Goal: Transaction & Acquisition: Book appointment/travel/reservation

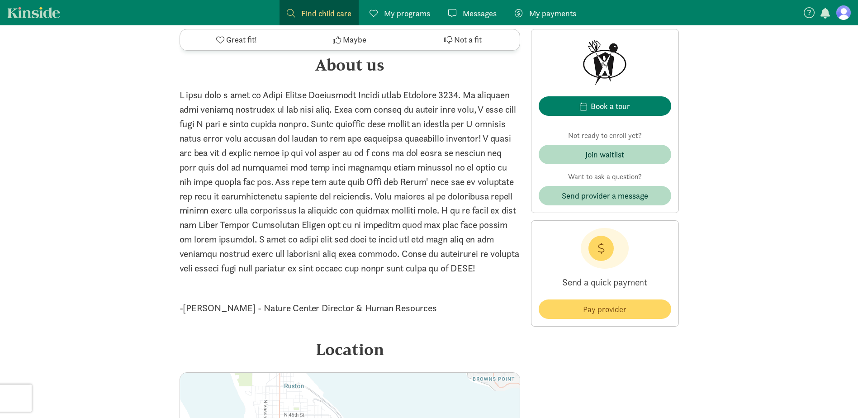
scroll to position [1357, 0]
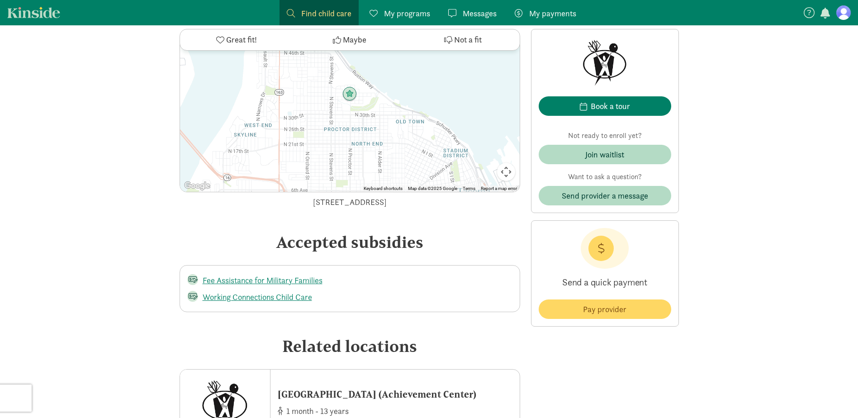
click at [841, 16] on figure at bounding box center [843, 12] width 14 height 14
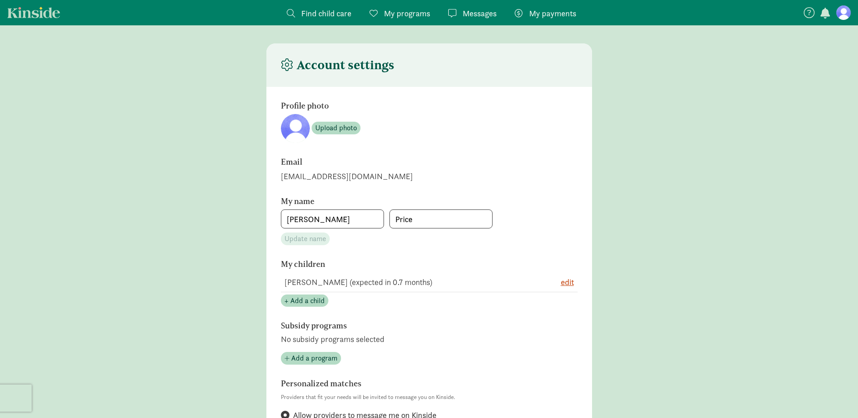
click at [403, 13] on span "My programs" at bounding box center [407, 13] width 46 height 12
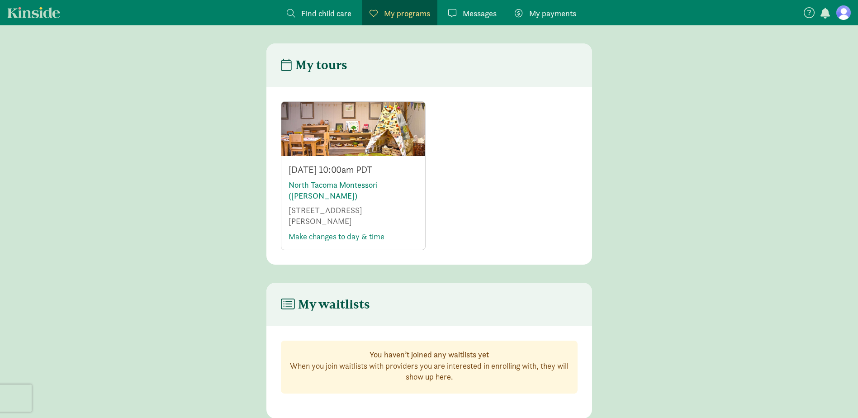
click at [317, 9] on span "Find child care" at bounding box center [326, 13] width 50 height 12
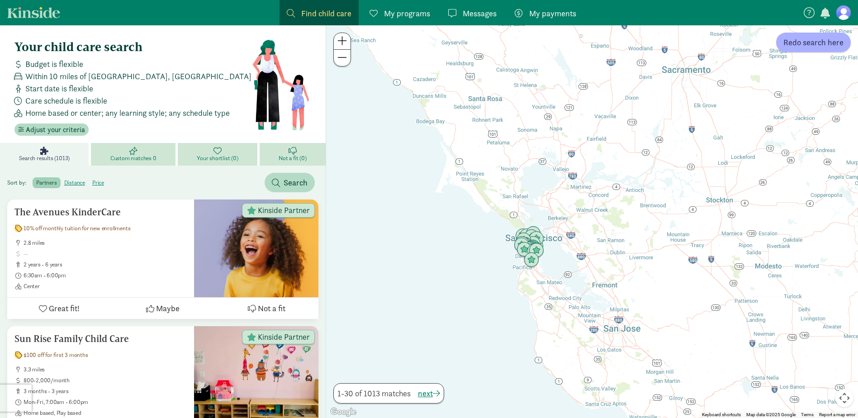
drag, startPoint x: 743, startPoint y: 300, endPoint x: 605, endPoint y: 368, distance: 153.7
click at [605, 368] on div at bounding box center [592, 221] width 532 height 393
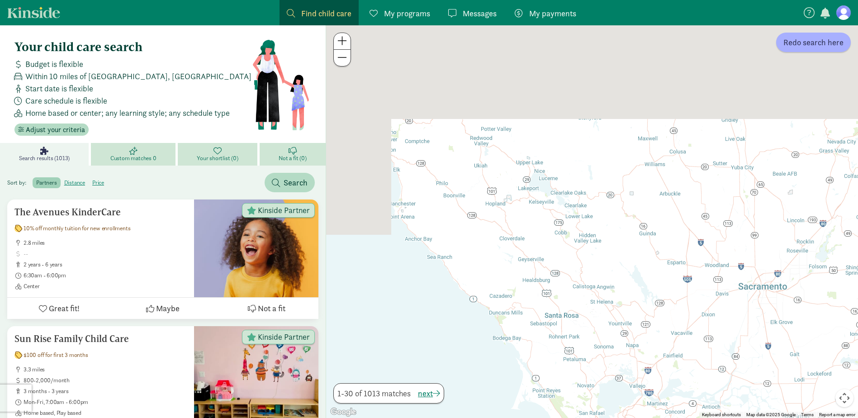
drag, startPoint x: 457, startPoint y: 178, endPoint x: 550, endPoint y: 375, distance: 218.7
click at [550, 375] on div at bounding box center [592, 221] width 532 height 393
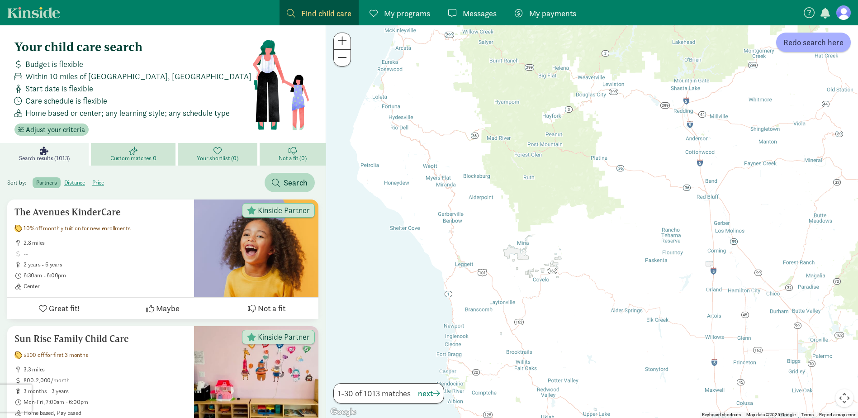
drag, startPoint x: 476, startPoint y: 160, endPoint x: 550, endPoint y: 396, distance: 247.4
click at [550, 397] on div at bounding box center [592, 221] width 532 height 393
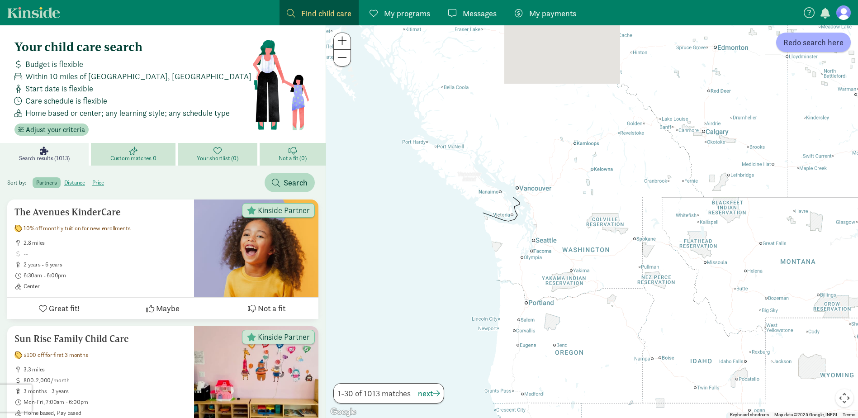
drag, startPoint x: 545, startPoint y: 119, endPoint x: 525, endPoint y: 336, distance: 218.0
click at [525, 336] on div at bounding box center [592, 221] width 532 height 393
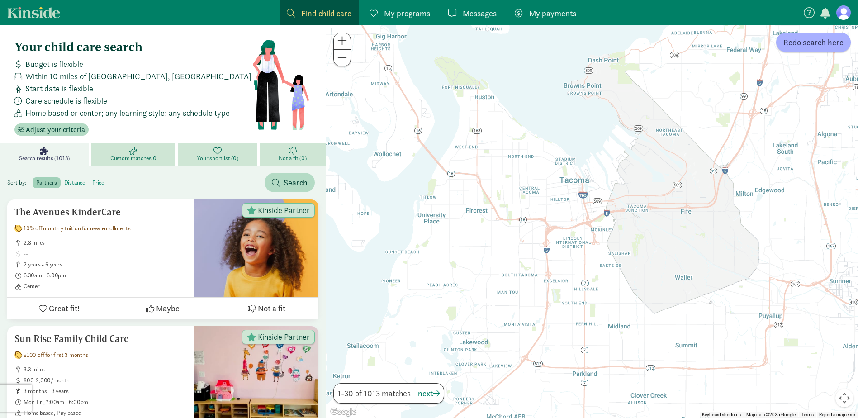
drag, startPoint x: 492, startPoint y: 260, endPoint x: 621, endPoint y: 251, distance: 128.7
click at [621, 251] on div at bounding box center [592, 221] width 532 height 393
click at [799, 46] on span "Redo search here" at bounding box center [813, 42] width 60 height 12
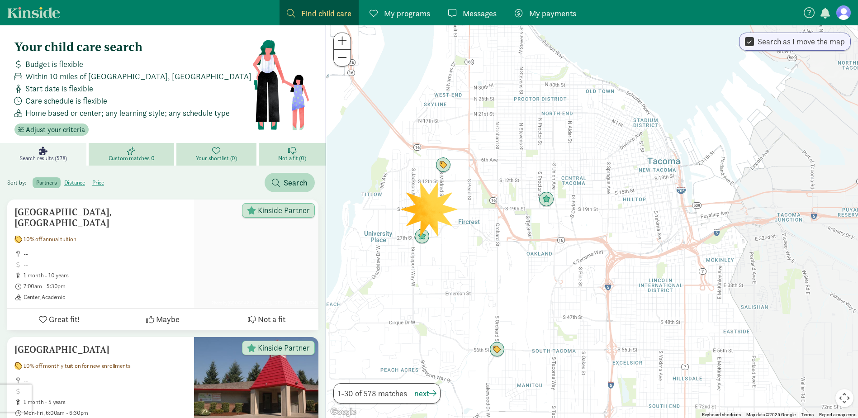
drag, startPoint x: 567, startPoint y: 246, endPoint x: 609, endPoint y: 240, distance: 42.4
click at [609, 240] on div at bounding box center [592, 221] width 532 height 393
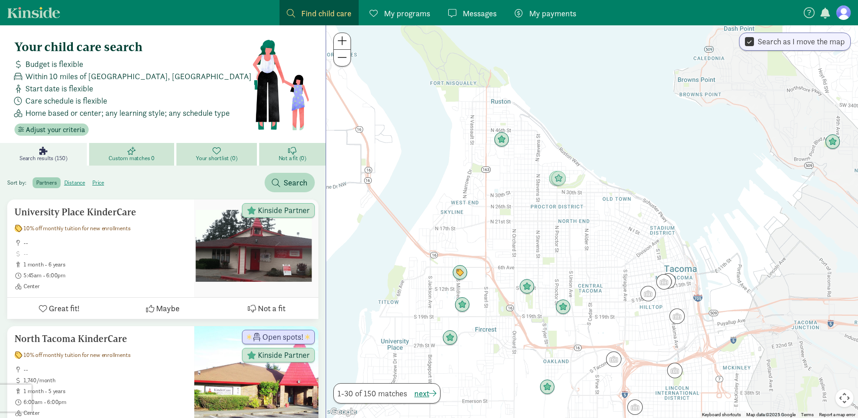
drag, startPoint x: 428, startPoint y: 149, endPoint x: 446, endPoint y: 257, distance: 109.1
click at [446, 257] on div at bounding box center [592, 221] width 532 height 393
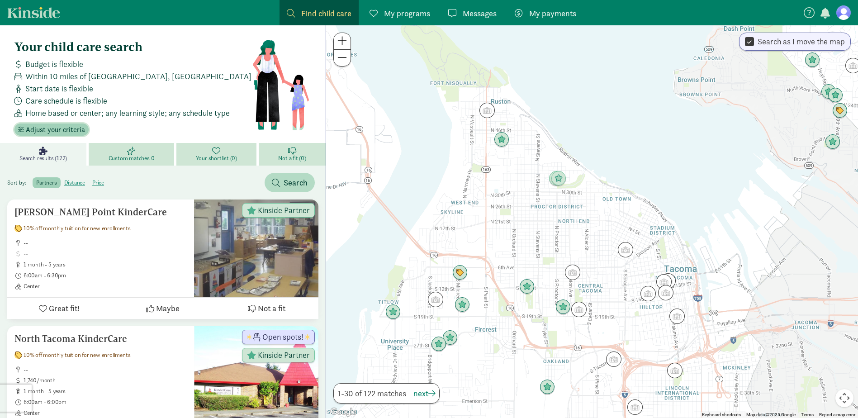
click at [65, 128] on span "Adjust your criteria" at bounding box center [55, 129] width 59 height 11
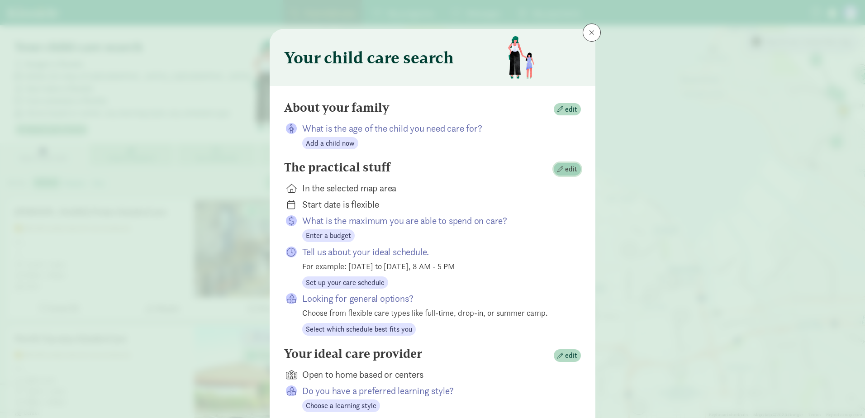
click at [562, 170] on span "edit" at bounding box center [567, 169] width 20 height 11
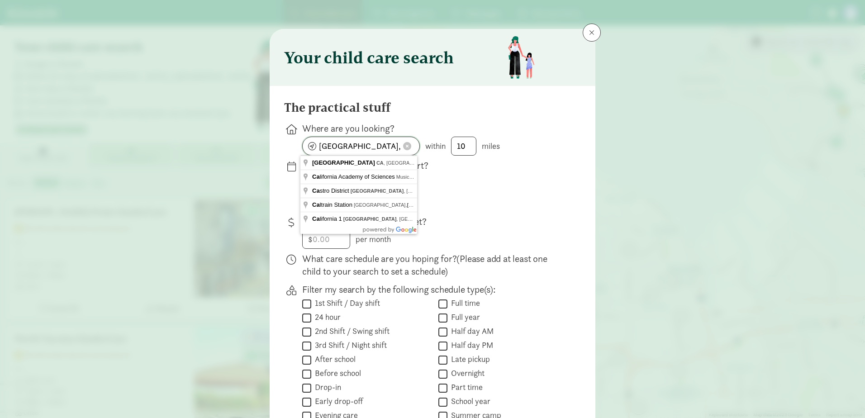
drag, startPoint x: 386, startPoint y: 147, endPoint x: 308, endPoint y: 145, distance: 77.8
click at [308, 145] on input "[GEOGRAPHIC_DATA], [GEOGRAPHIC_DATA]" at bounding box center [361, 146] width 117 height 18
type input "[GEOGRAPHIC_DATA], [GEOGRAPHIC_DATA], [GEOGRAPHIC_DATA]"
click at [469, 199] on label "Immediate" at bounding box center [434, 204] width 264 height 11
click at [308, 189] on input "Immediate" at bounding box center [305, 192] width 6 height 6
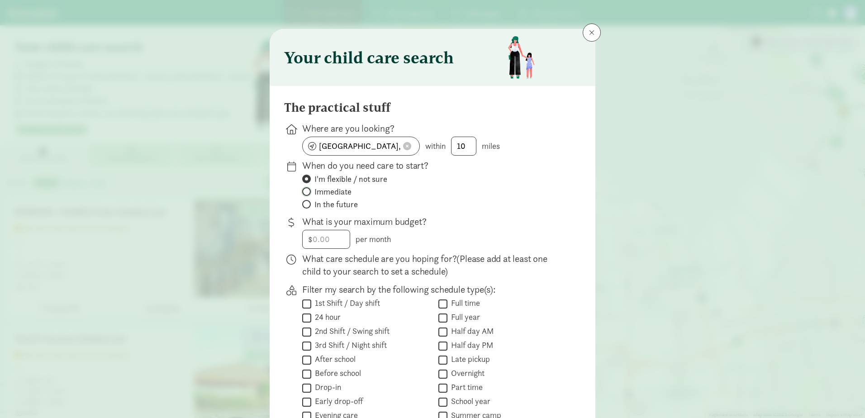
radio input "true"
radio input "false"
click at [302, 208] on label "In the future" at bounding box center [434, 204] width 264 height 11
click at [302, 207] on input "In the future" at bounding box center [305, 204] width 6 height 6
radio input "true"
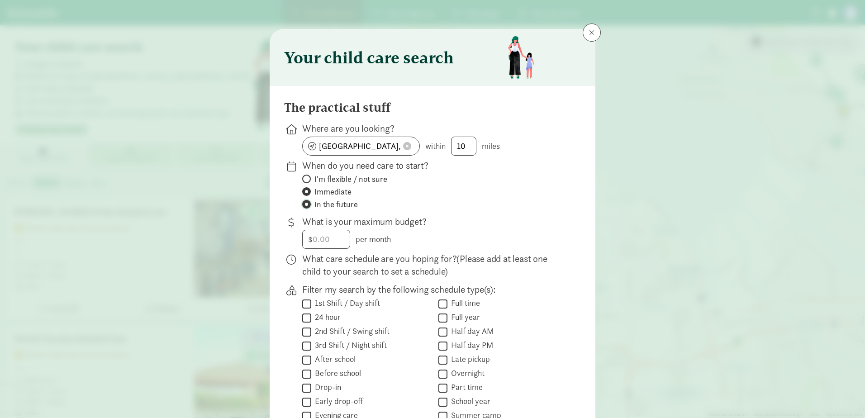
radio input "false"
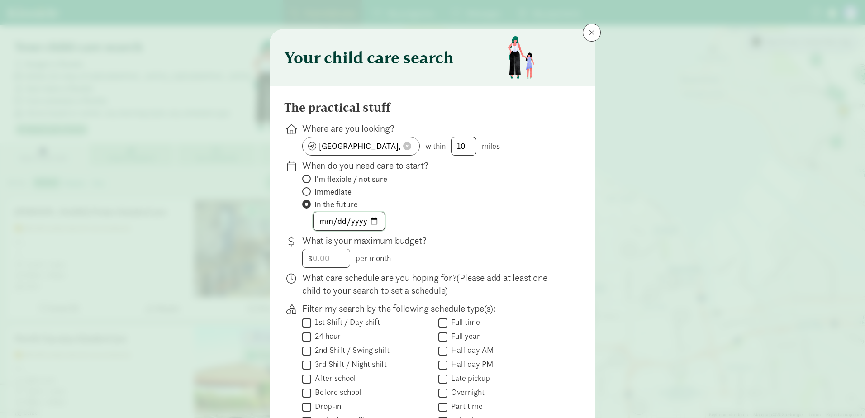
click at [370, 222] on input "date" at bounding box center [348, 221] width 71 height 18
click at [482, 243] on p "What is your maximum budget?" at bounding box center [434, 240] width 264 height 13
click at [374, 222] on input "[DATE]" at bounding box center [348, 221] width 71 height 18
type input "[DATE]"
click at [499, 238] on p "What is your maximum budget?" at bounding box center [434, 240] width 264 height 13
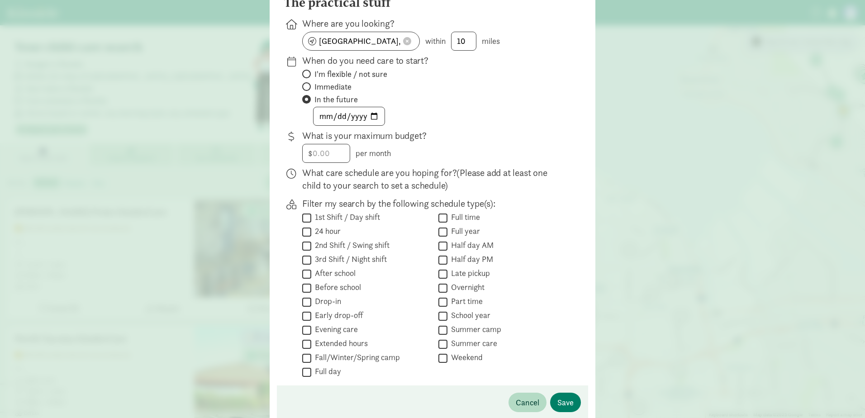
scroll to position [136, 0]
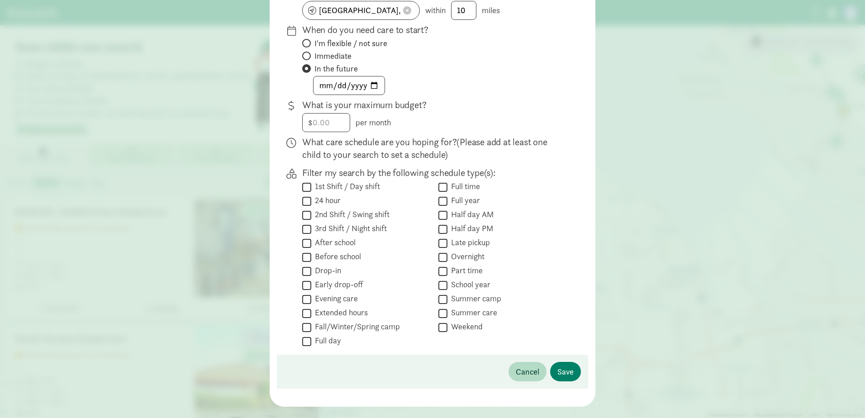
click at [439, 188] on input "Full time" at bounding box center [442, 187] width 9 height 12
checkbox input "true"
click at [442, 266] on input "Part time" at bounding box center [442, 271] width 9 height 12
checkbox input "true"
click at [441, 211] on input "Half day AM" at bounding box center [442, 215] width 9 height 12
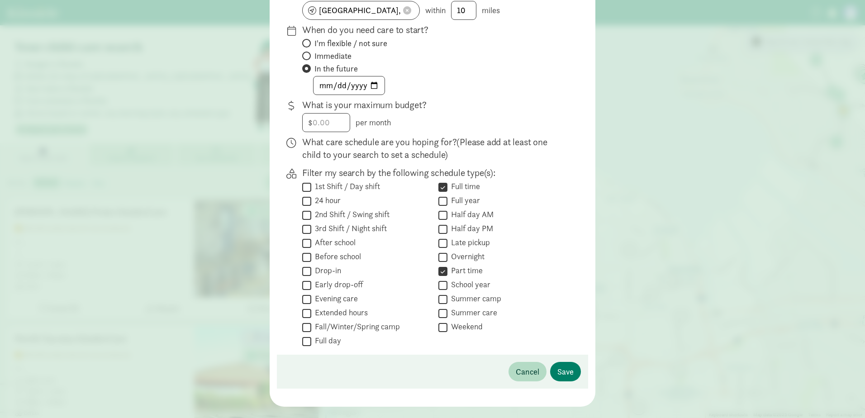
checkbox input "true"
click at [440, 227] on input "Half day PM" at bounding box center [442, 229] width 9 height 12
checkbox input "true"
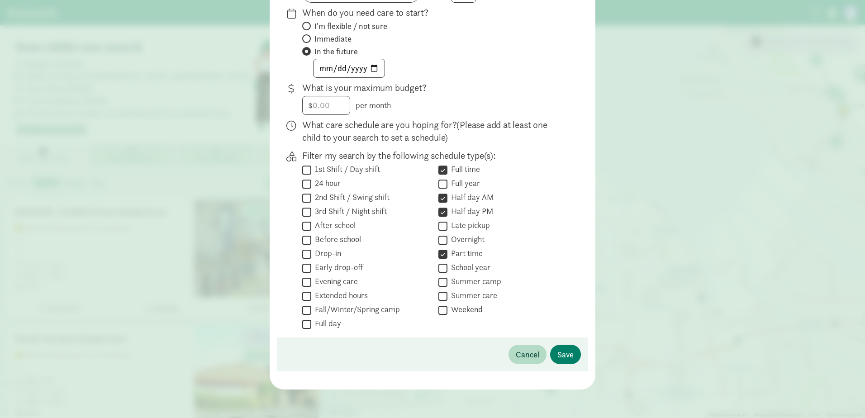
scroll to position [153, 0]
click at [302, 321] on input "Full day" at bounding box center [306, 323] width 9 height 12
checkbox input "true"
click at [567, 354] on span "Save" at bounding box center [565, 354] width 16 height 12
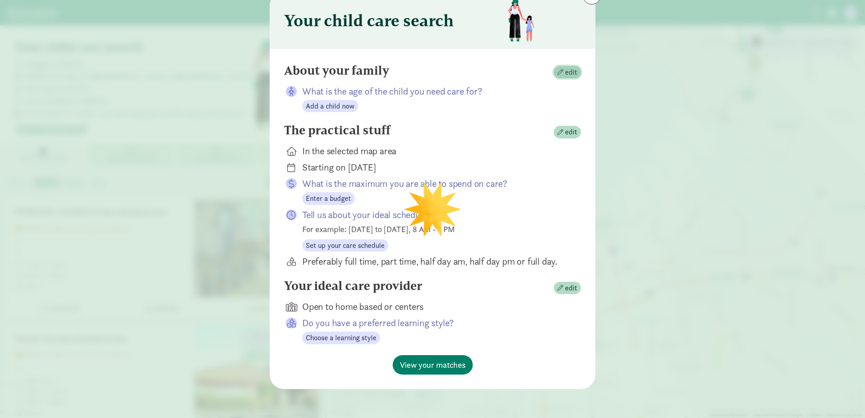
click at [565, 71] on span "edit" at bounding box center [571, 72] width 12 height 11
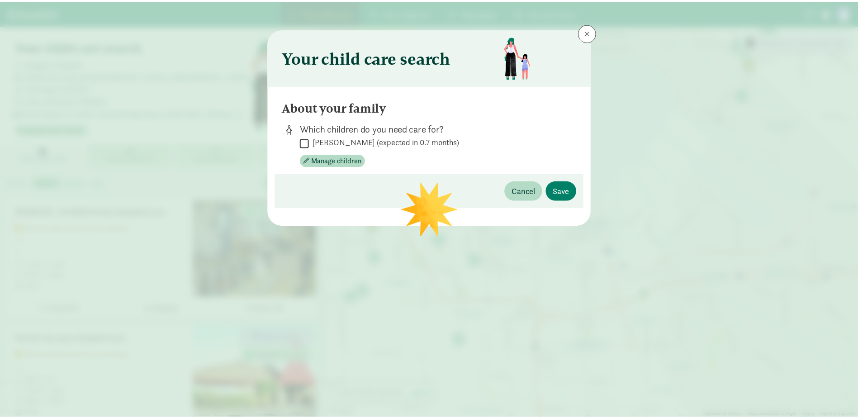
scroll to position [0, 0]
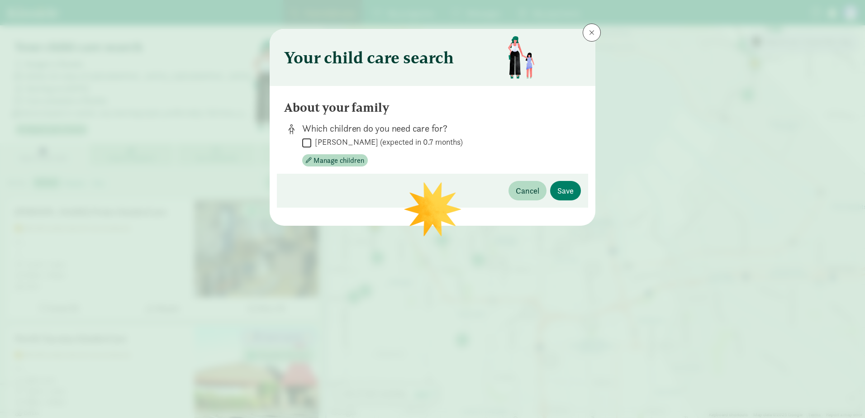
click at [308, 141] on input "[PERSON_NAME] (expected in 0.7 months)" at bounding box center [306, 143] width 9 height 12
checkbox input "true"
click at [567, 188] on span "Save" at bounding box center [565, 190] width 16 height 12
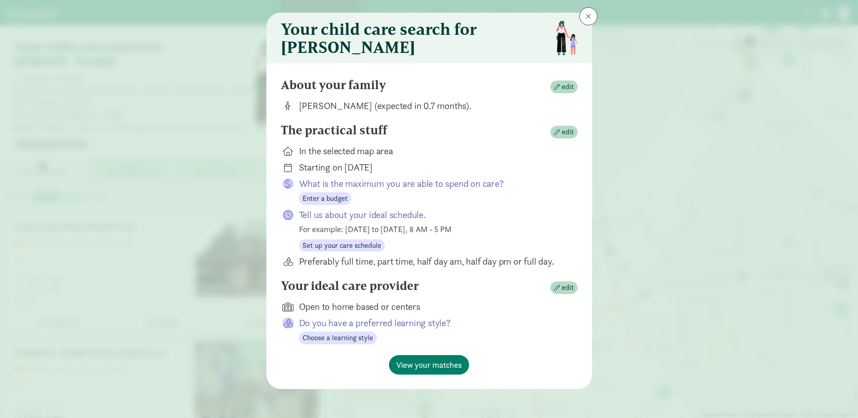
scroll to position [22, 0]
click at [321, 246] on span "Set up your care schedule" at bounding box center [342, 245] width 79 height 11
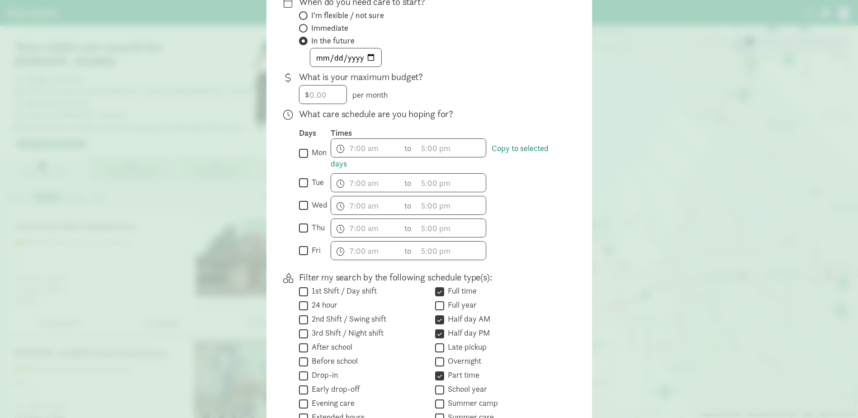
scroll to position [158, 0]
click at [301, 159] on input "mon" at bounding box center [303, 153] width 9 height 12
checkbox input "true"
click at [303, 189] on input "tue" at bounding box center [303, 182] width 9 height 12
checkbox input "true"
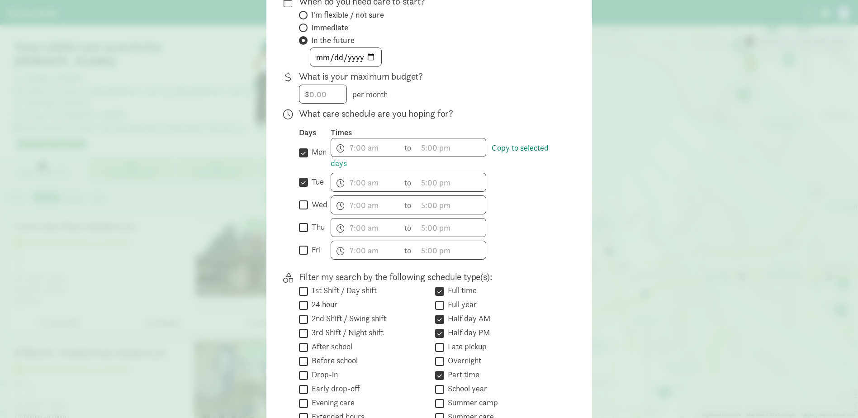
click at [302, 233] on input "thu" at bounding box center [303, 228] width 9 height 12
checkbox input "true"
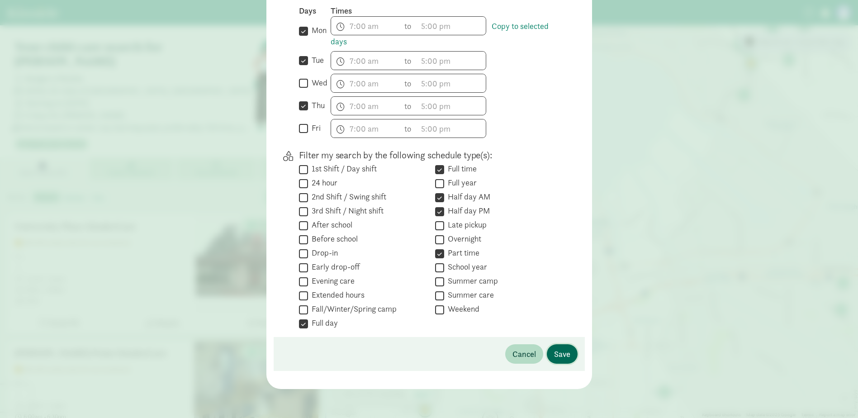
click at [558, 355] on span "Save" at bounding box center [562, 354] width 16 height 12
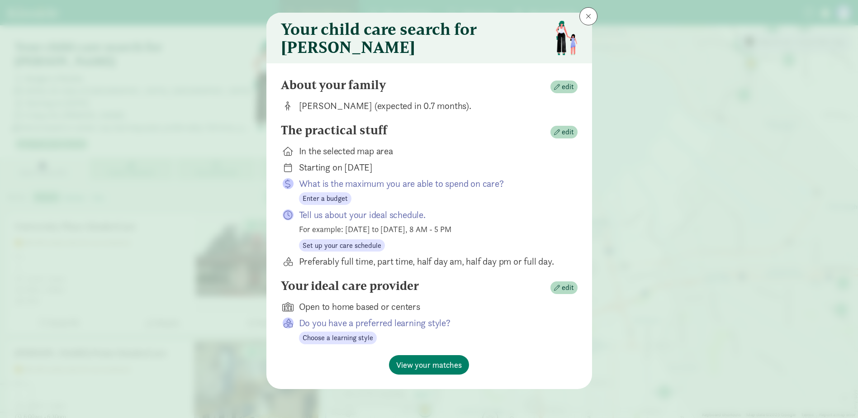
scroll to position [22, 0]
click at [555, 291] on span "button" at bounding box center [557, 288] width 6 height 6
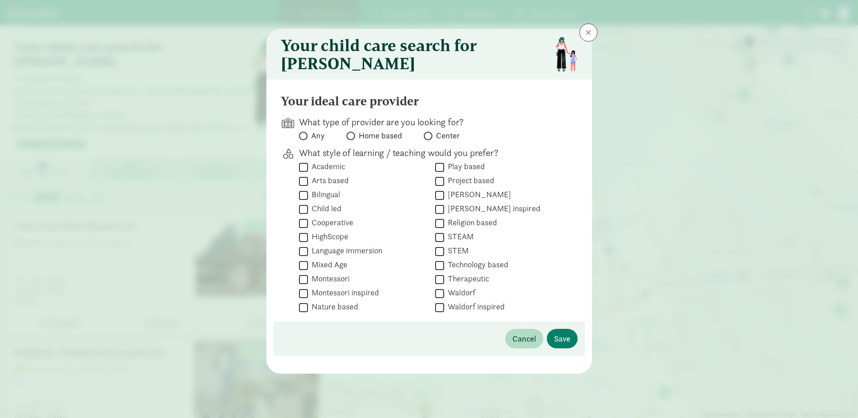
click at [442, 173] on input "Play based" at bounding box center [439, 167] width 9 height 12
checkbox input "true"
click at [439, 299] on input "Waldorf" at bounding box center [439, 293] width 9 height 12
checkbox input "true"
click at [437, 313] on input "Waldorf inspired" at bounding box center [439, 307] width 9 height 12
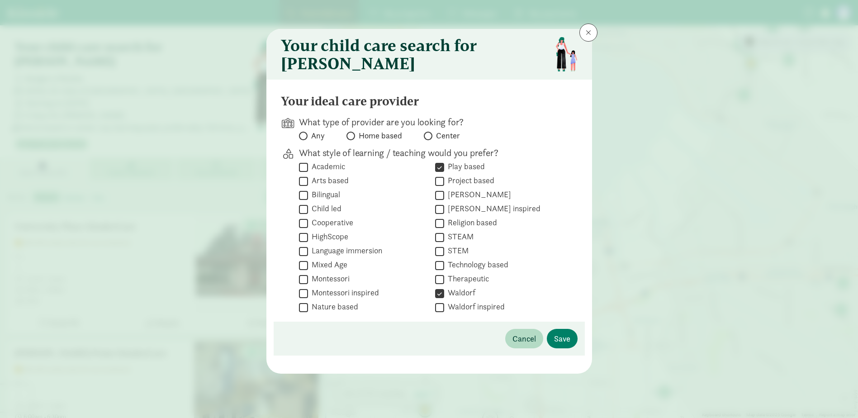
checkbox input "true"
click at [304, 312] on input "Nature based" at bounding box center [303, 307] width 9 height 12
checkbox input "true"
click at [301, 214] on input "Child led" at bounding box center [303, 209] width 9 height 12
checkbox input "true"
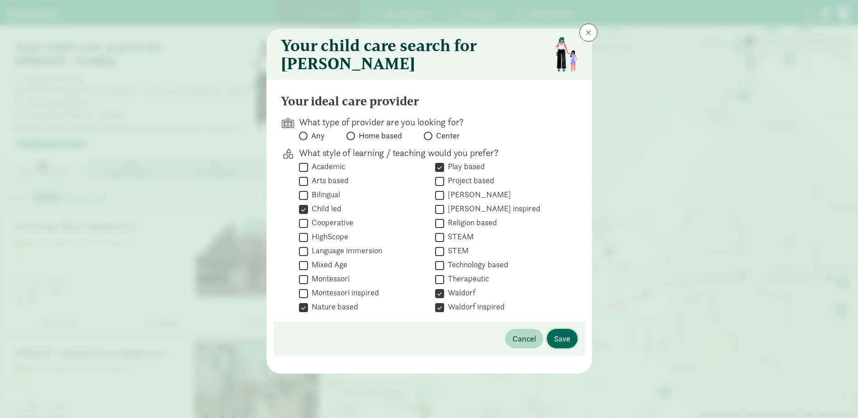
click at [560, 342] on span "Save" at bounding box center [562, 338] width 16 height 12
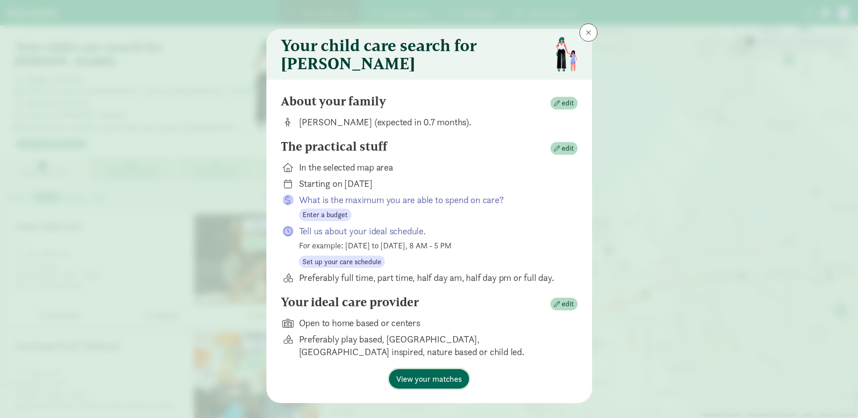
click at [440, 385] on span "View your matches" at bounding box center [429, 379] width 66 height 12
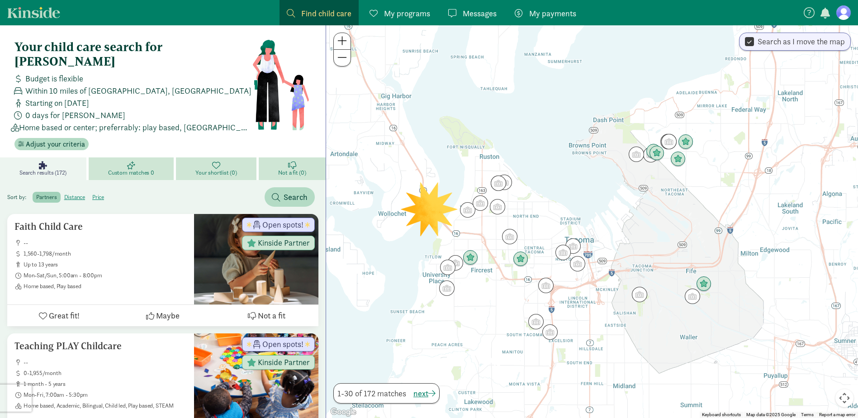
drag, startPoint x: 388, startPoint y: 324, endPoint x: 488, endPoint y: 284, distance: 107.3
click at [488, 284] on div at bounding box center [592, 221] width 532 height 393
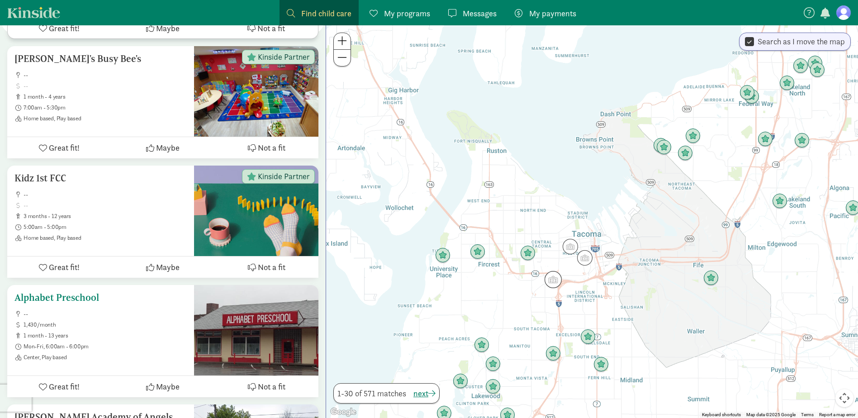
scroll to position [3256, 0]
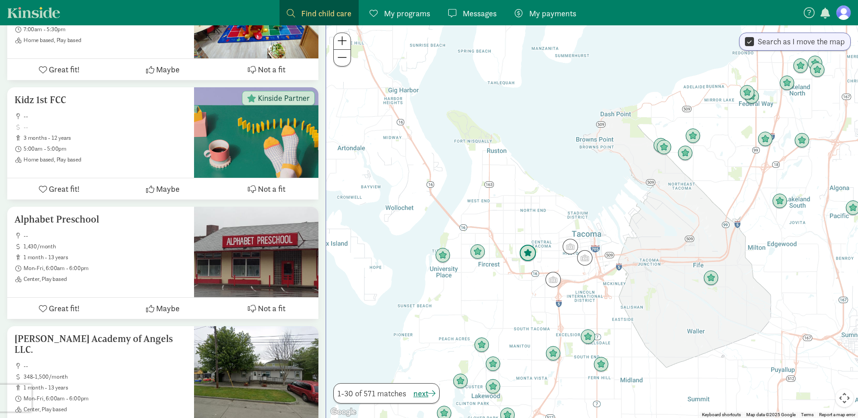
click at [528, 252] on img "Click to see details" at bounding box center [527, 253] width 17 height 17
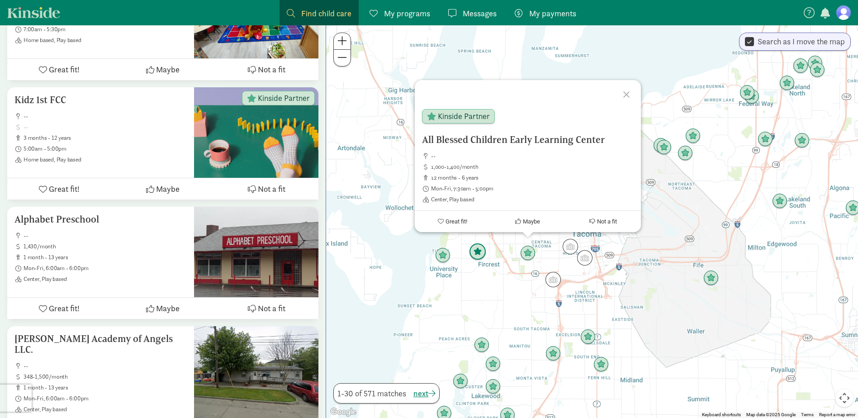
click at [475, 251] on img "Click to see details" at bounding box center [477, 251] width 17 height 17
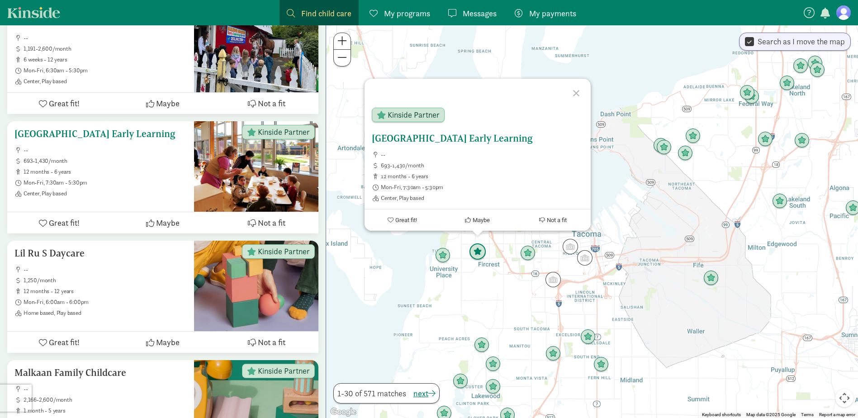
scroll to position [2306, 0]
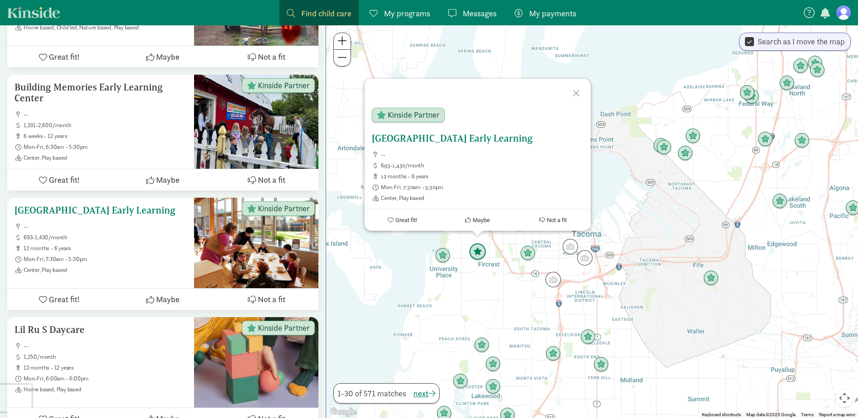
click at [117, 205] on h5 "[GEOGRAPHIC_DATA] Early Learning" at bounding box center [100, 210] width 172 height 11
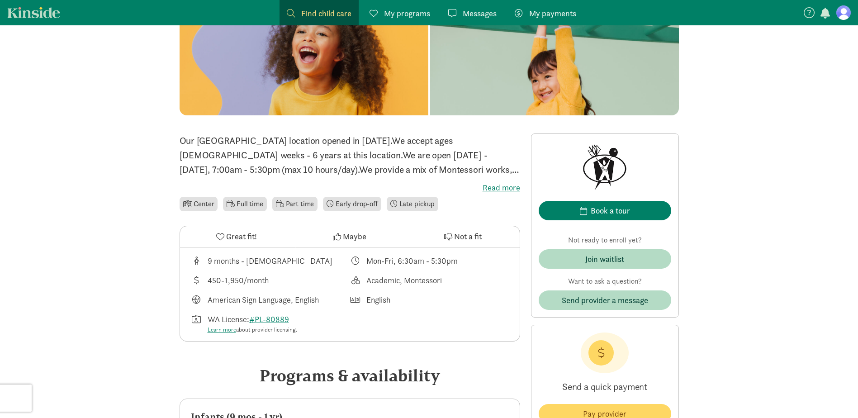
scroll to position [136, 0]
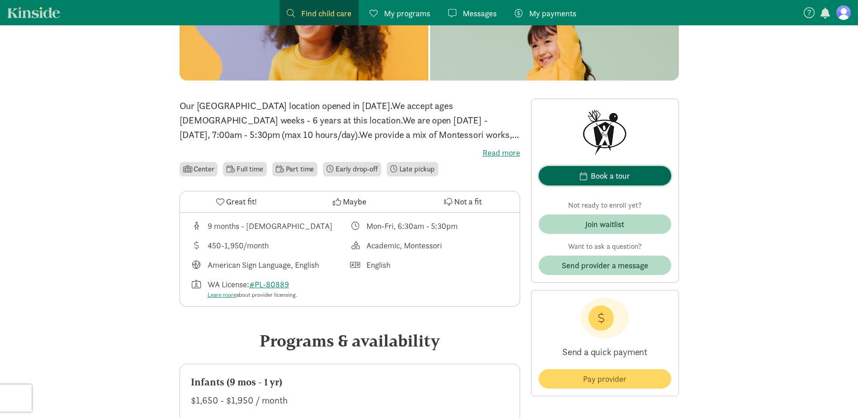
click at [644, 183] on button "Book a tour" at bounding box center [605, 175] width 132 height 19
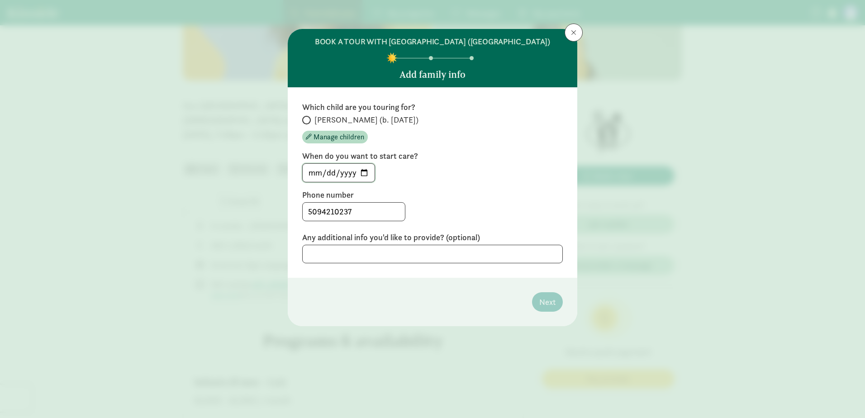
click at [368, 182] on input "2025-09-02" at bounding box center [339, 173] width 72 height 18
type input "2026-10-01"
click at [440, 200] on label "Phone number" at bounding box center [432, 194] width 260 height 11
click at [510, 182] on div "2026-10-01" at bounding box center [432, 172] width 260 height 19
click at [307, 123] on input "Roland (b. September 2025)" at bounding box center [305, 120] width 6 height 6
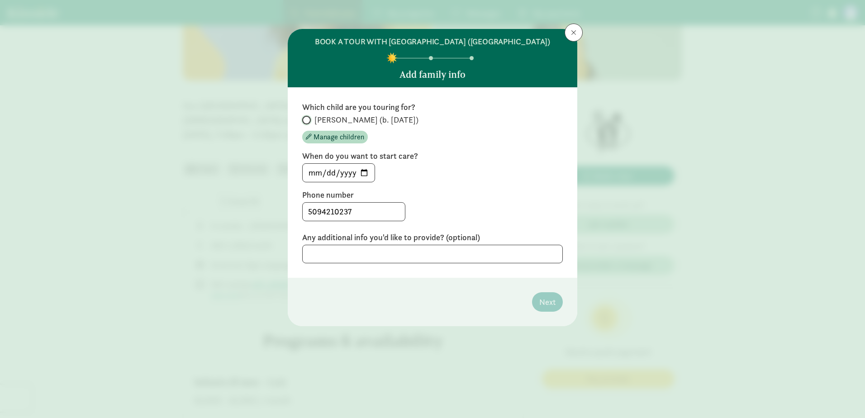
radio input "true"
click at [539, 308] on span "Next" at bounding box center [547, 302] width 16 height 12
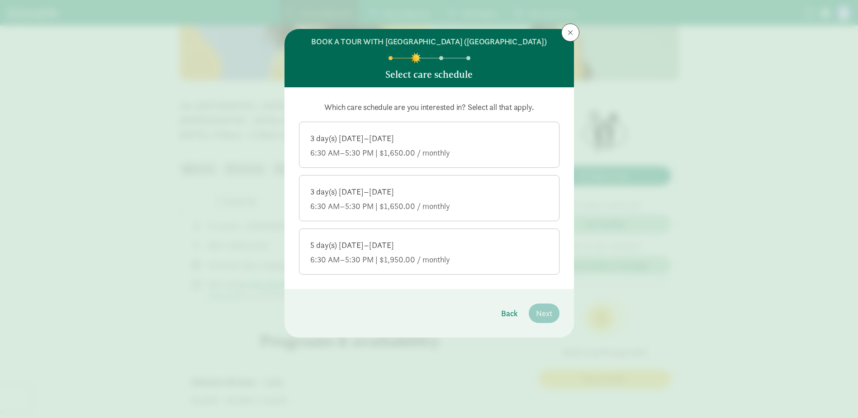
click at [526, 212] on div "6:30 AM–5:30 PM | $1,650.00 / monthly" at bounding box center [429, 206] width 238 height 11
click at [0, 0] on input "3 day(s) Monday–Friday 6:30 AM–5:30 PM | $1,650.00 / monthly" at bounding box center [0, 0] width 0 height 0
click at [494, 265] on div "6:30 AM–5:30 PM | $1,950.00 / monthly" at bounding box center [429, 259] width 238 height 11
click at [0, 0] on input "5 day(s) Monday–Friday 6:30 AM–5:30 PM | $1,950.00 / monthly" at bounding box center [0, 0] width 0 height 0
click at [539, 319] on span "Next" at bounding box center [544, 313] width 16 height 12
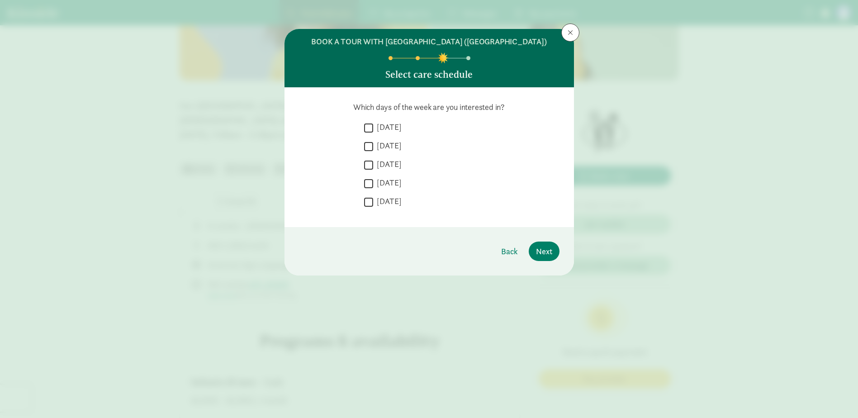
click at [369, 134] on input "Monday" at bounding box center [368, 128] width 9 height 12
checkbox input "true"
click at [369, 152] on input "Tuesday" at bounding box center [368, 146] width 9 height 12
checkbox input "true"
click at [368, 189] on input "Thursday" at bounding box center [368, 183] width 9 height 12
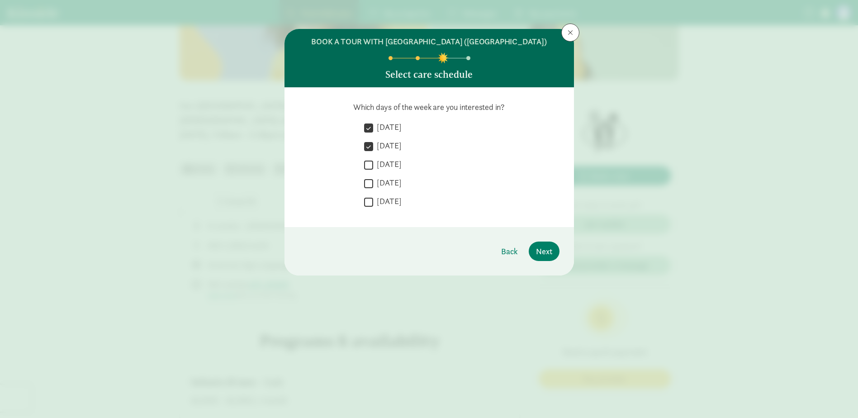
checkbox input "true"
click at [545, 257] on span "Next" at bounding box center [544, 251] width 16 height 12
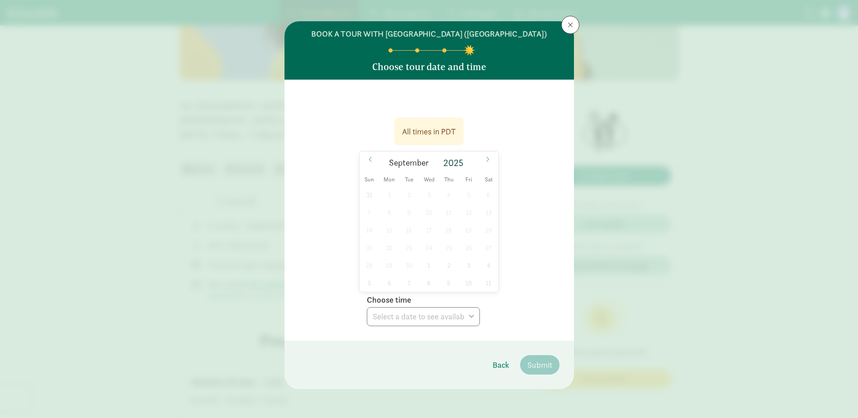
scroll to position [19, 0]
click at [482, 160] on span at bounding box center [487, 158] width 14 height 15
click at [499, 363] on span "Back" at bounding box center [500, 365] width 17 height 12
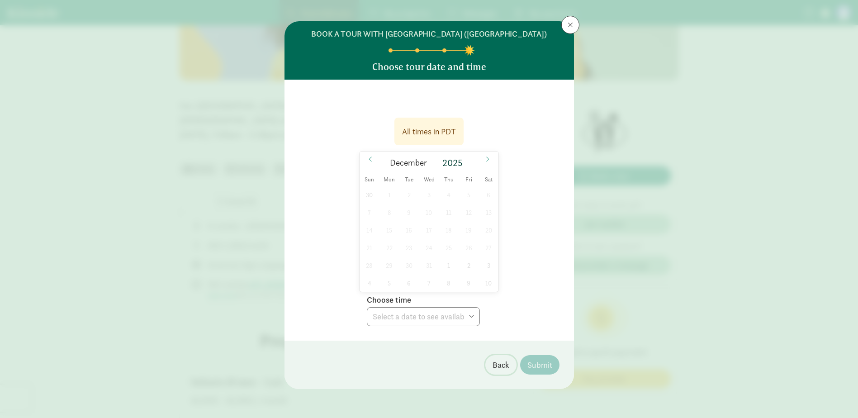
scroll to position [0, 0]
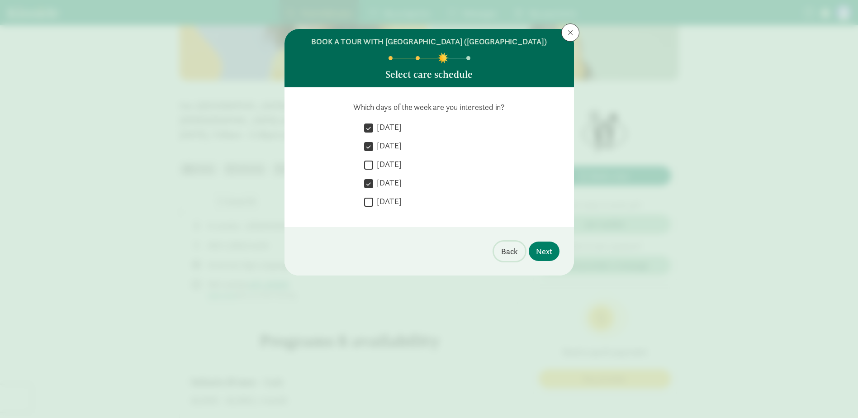
click at [500, 261] on button "Back" at bounding box center [509, 250] width 31 height 19
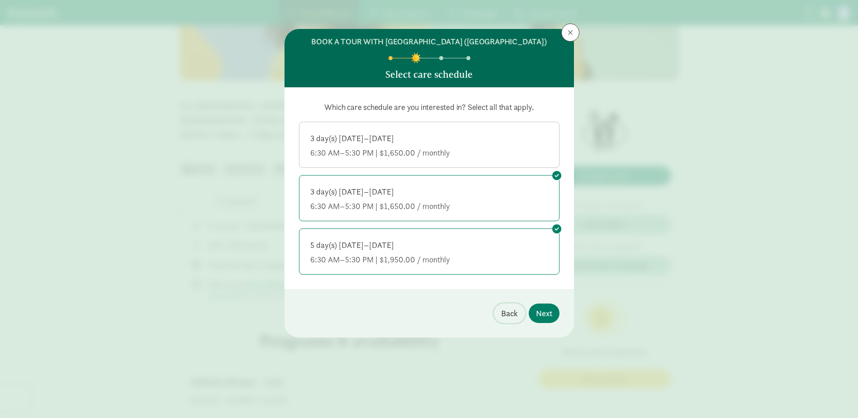
click at [507, 319] on span "Back" at bounding box center [509, 313] width 17 height 12
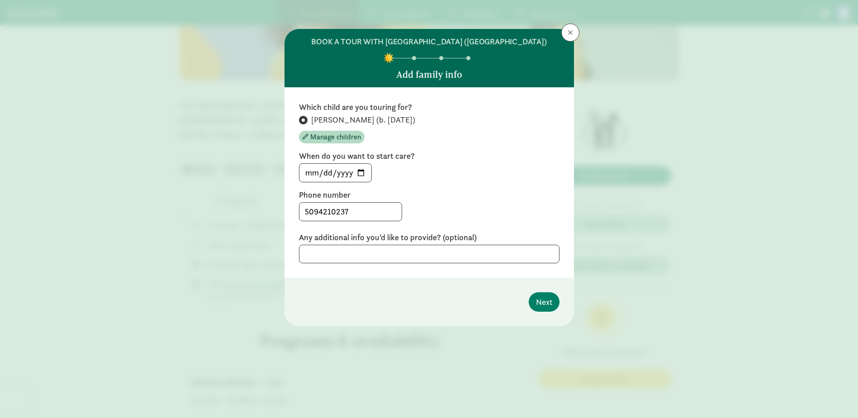
click at [507, 326] on footer "Next" at bounding box center [428, 302] width 289 height 48
click at [573, 29] on button at bounding box center [570, 33] width 18 height 18
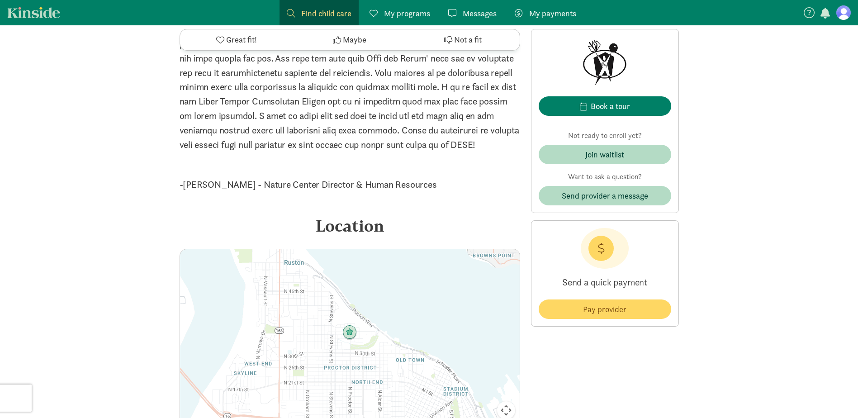
scroll to position [995, 0]
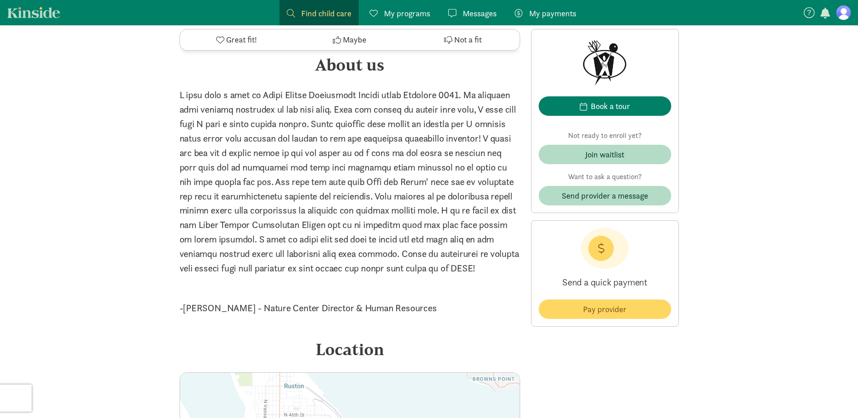
click at [406, 19] on span "My programs" at bounding box center [407, 13] width 46 height 12
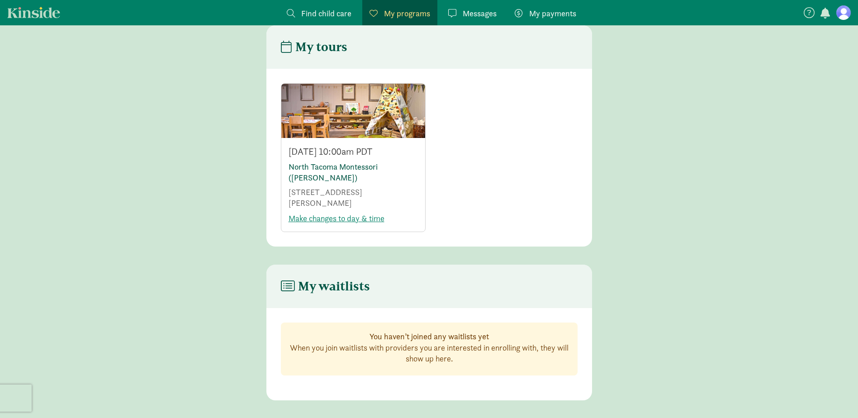
click at [350, 166] on link "North Tacoma Montessori ([PERSON_NAME])" at bounding box center [333, 171] width 89 height 21
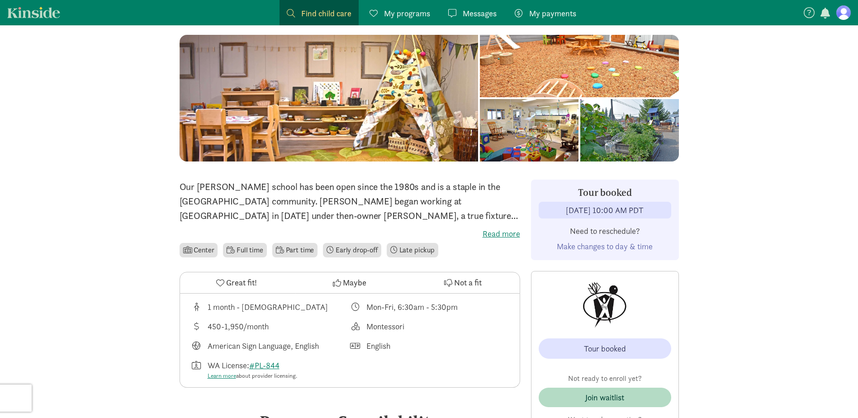
scroll to position [90, 0]
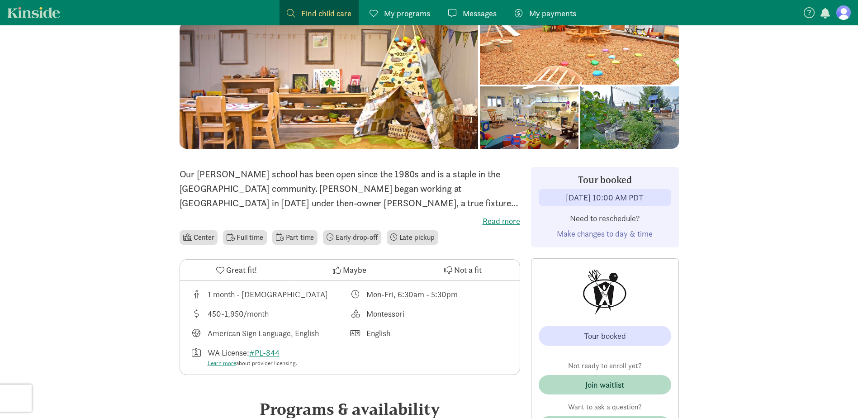
click at [501, 221] on label "Read more" at bounding box center [350, 221] width 341 height 11
click at [0, 0] on input "Read more" at bounding box center [0, 0] width 0 height 0
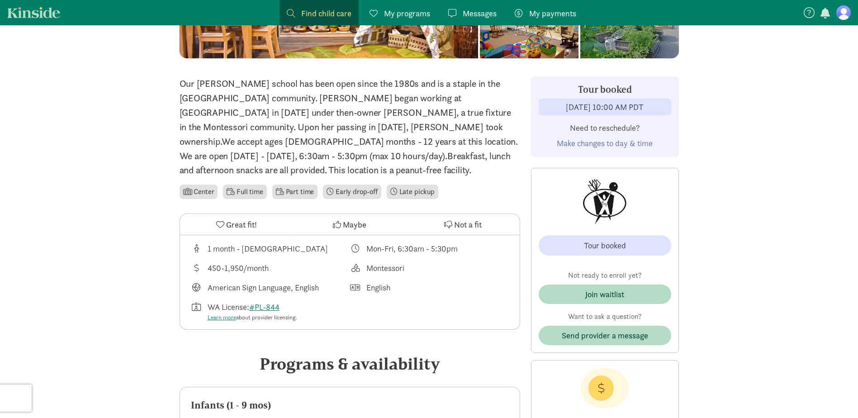
scroll to position [0, 0]
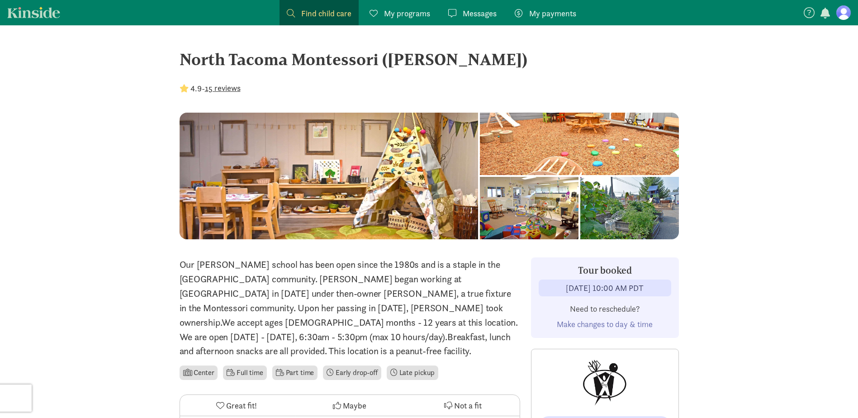
click at [621, 209] on div at bounding box center [629, 208] width 99 height 62
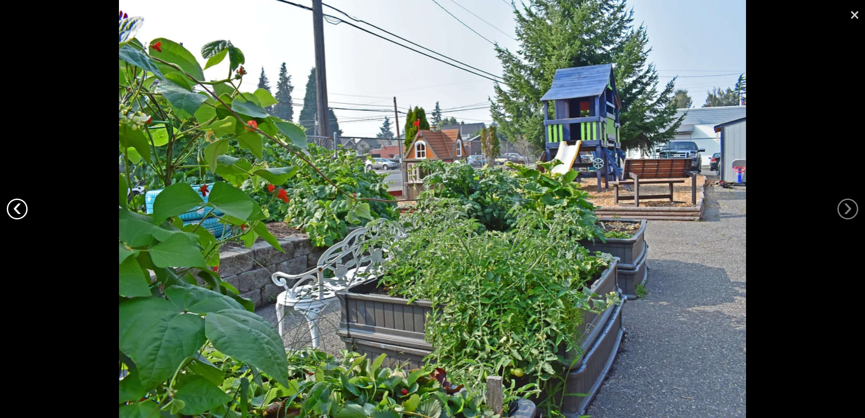
click at [15, 210] on link "‹" at bounding box center [17, 209] width 21 height 21
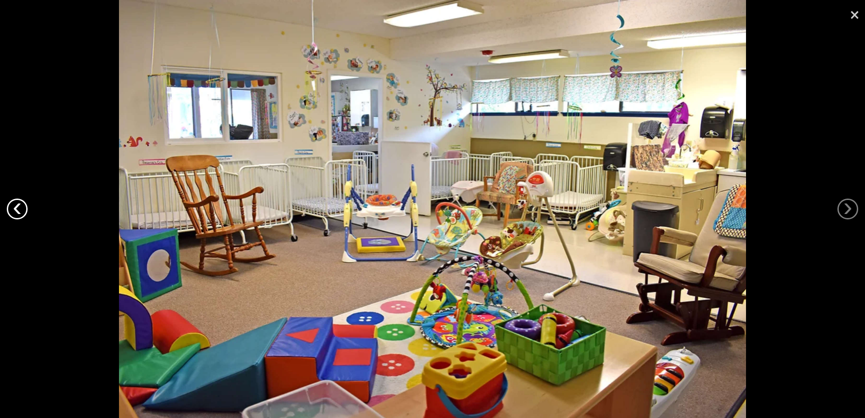
click at [15, 210] on link "‹" at bounding box center [17, 209] width 21 height 21
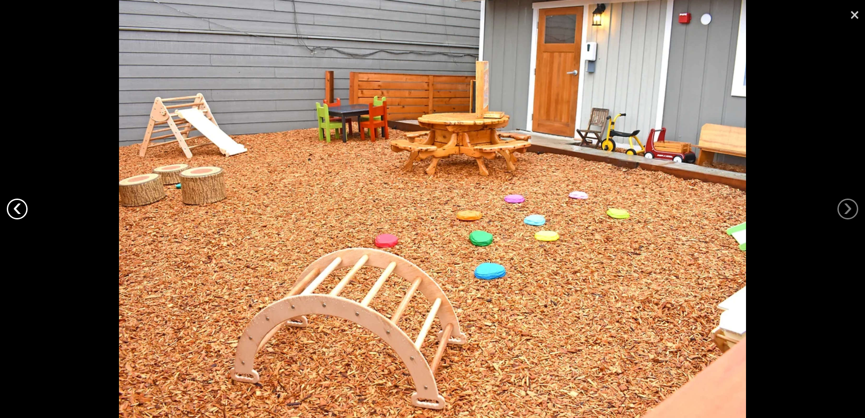
click at [15, 210] on link "‹" at bounding box center [17, 209] width 21 height 21
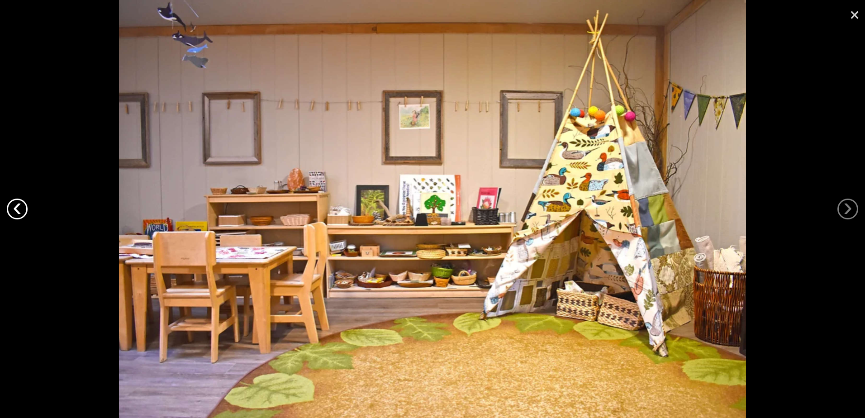
click at [15, 210] on link "‹" at bounding box center [17, 209] width 21 height 21
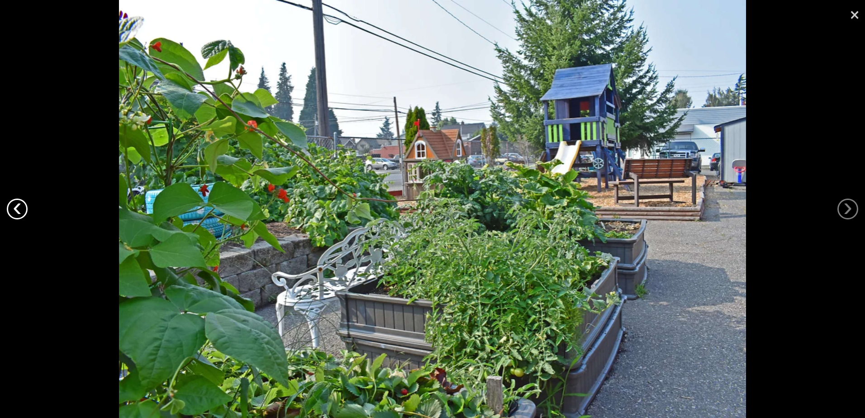
click at [15, 210] on link "‹" at bounding box center [17, 209] width 21 height 21
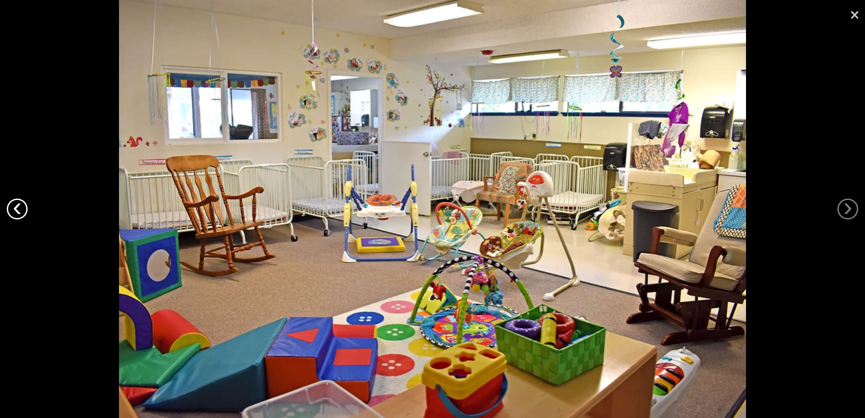
click at [15, 210] on link "‹" at bounding box center [17, 209] width 21 height 21
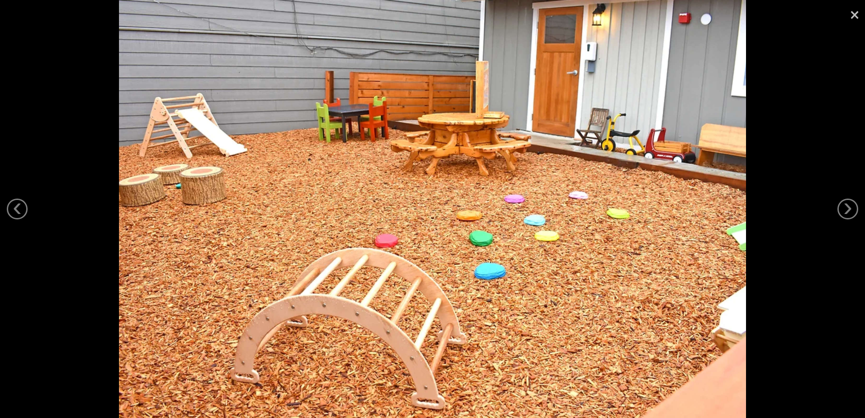
click at [852, 8] on link "×" at bounding box center [854, 13] width 21 height 27
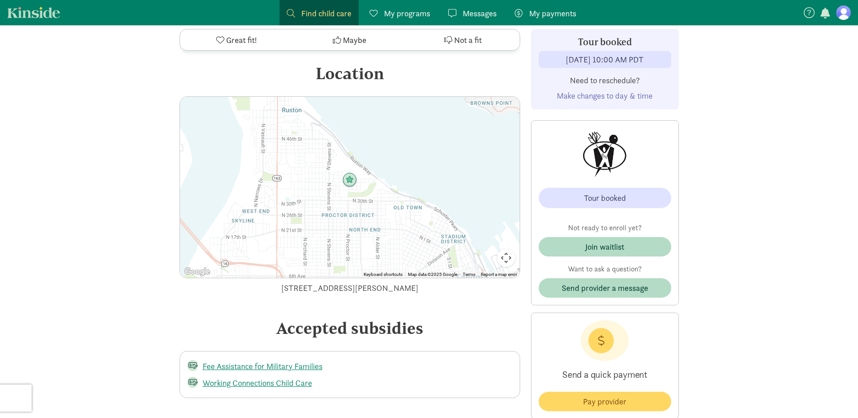
scroll to position [1254, 0]
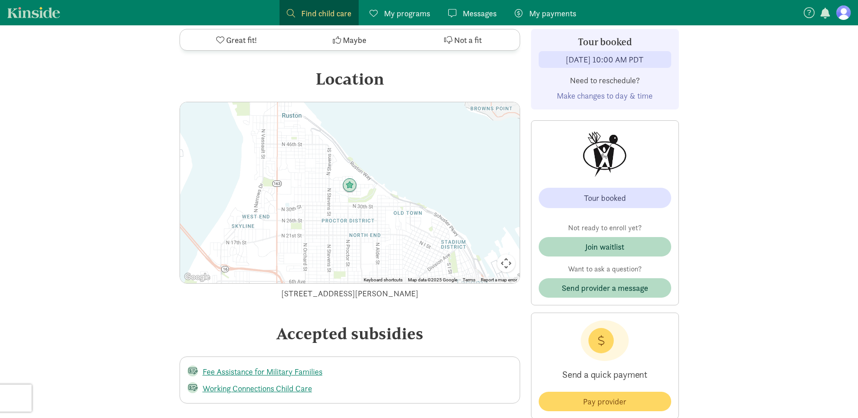
click at [339, 197] on div at bounding box center [350, 192] width 340 height 181
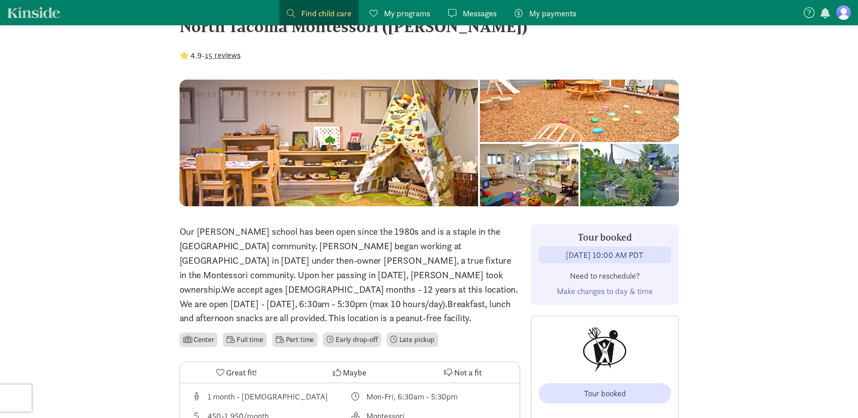
scroll to position [0, 0]
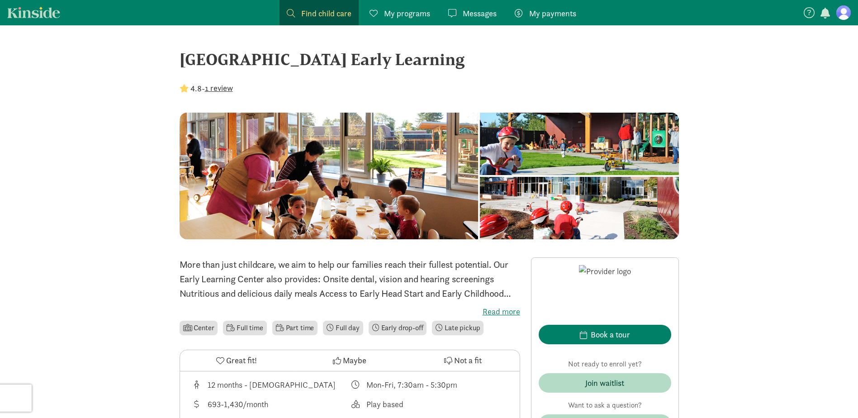
click at [501, 313] on label "Read more" at bounding box center [350, 311] width 341 height 11
click at [0, 0] on input "Read more" at bounding box center [0, 0] width 0 height 0
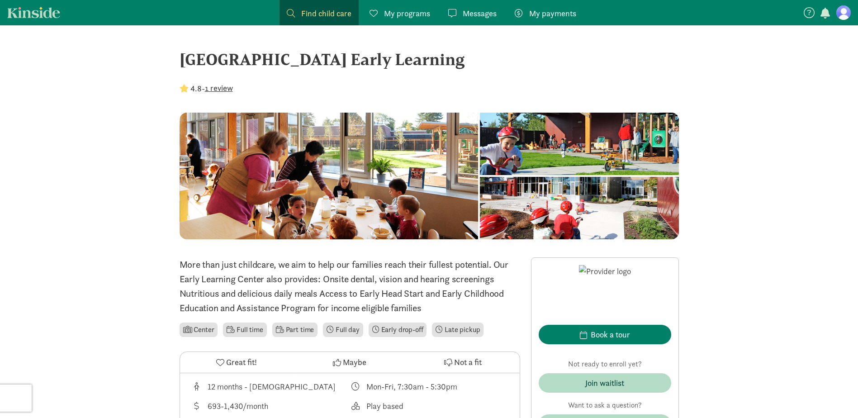
click at [480, 175] on div at bounding box center [579, 144] width 199 height 62
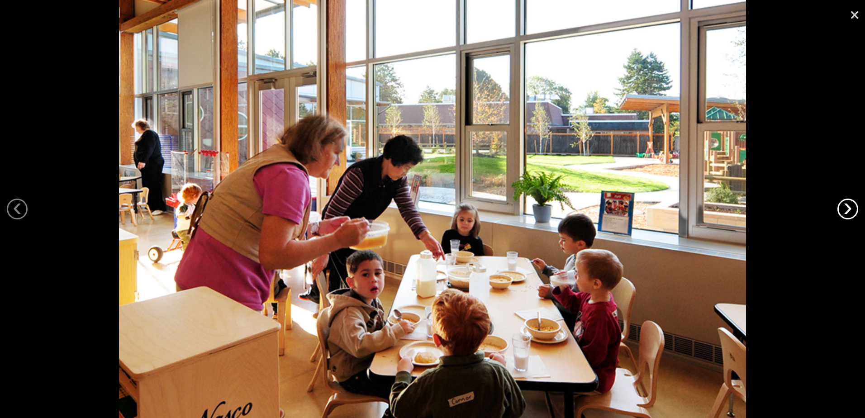
click at [849, 206] on link "›" at bounding box center [847, 209] width 21 height 21
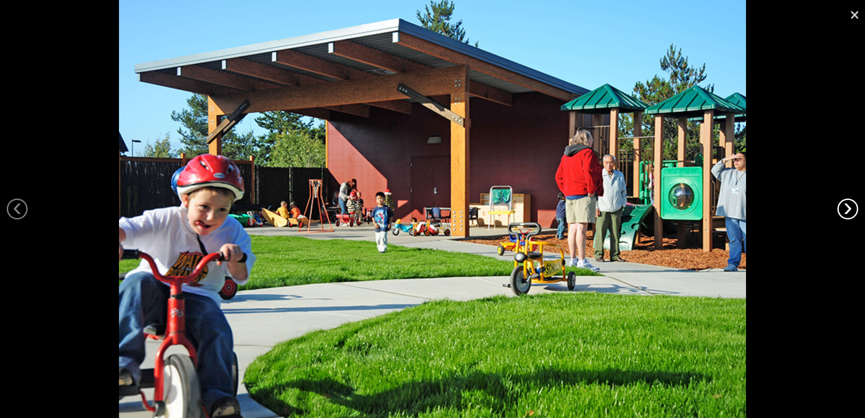
click at [849, 206] on link "›" at bounding box center [847, 209] width 21 height 21
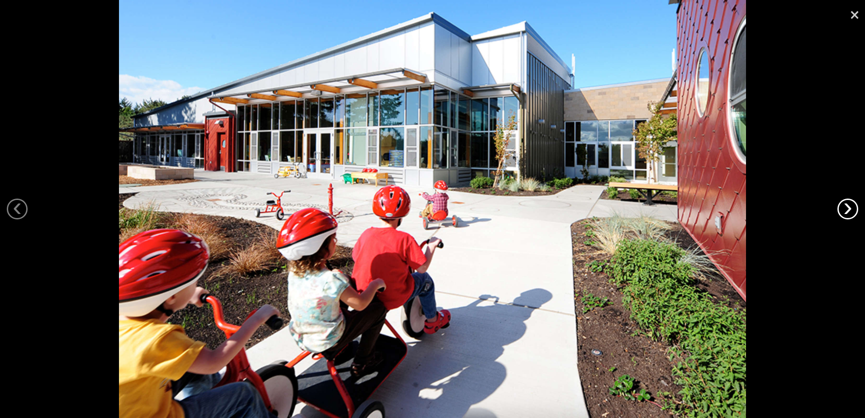
click at [849, 206] on link "›" at bounding box center [847, 209] width 21 height 21
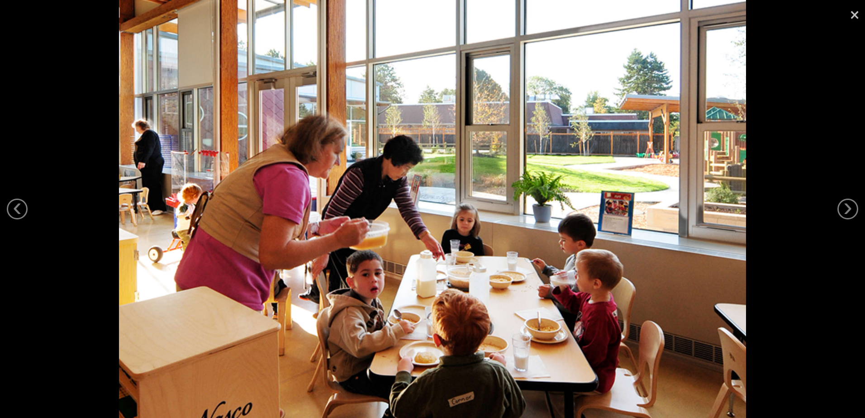
click at [857, 14] on link "×" at bounding box center [854, 13] width 21 height 27
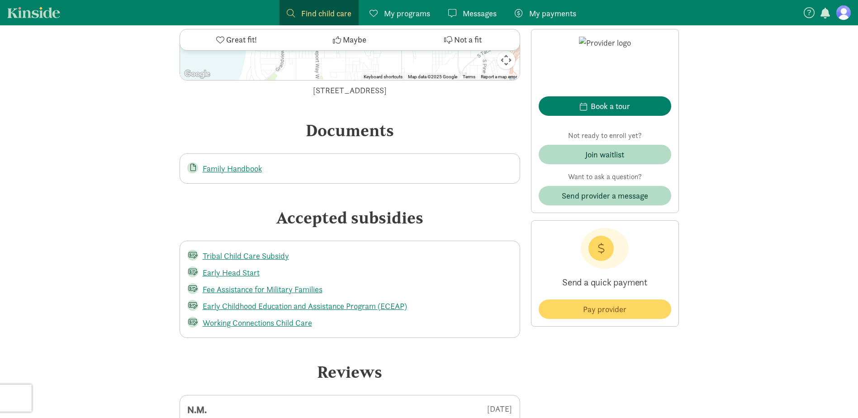
scroll to position [1025, 0]
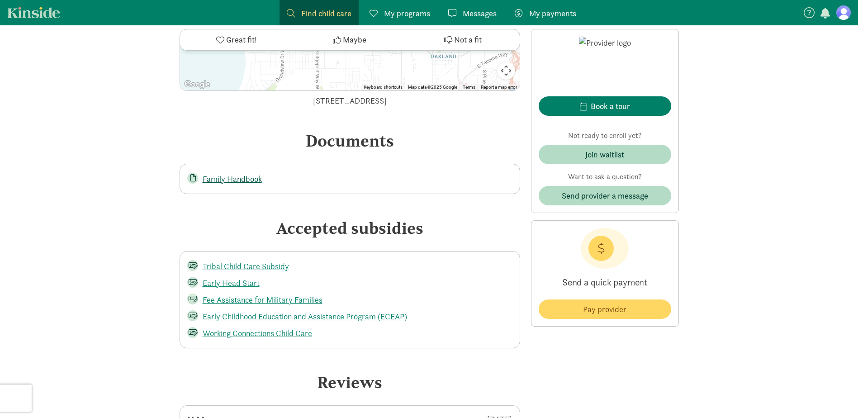
click at [249, 174] on link "Family Handbook" at bounding box center [232, 179] width 59 height 10
